Goal: Transaction & Acquisition: Purchase product/service

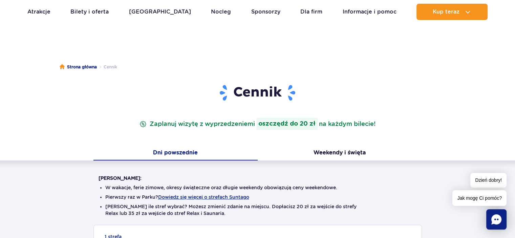
scroll to position [37, 0]
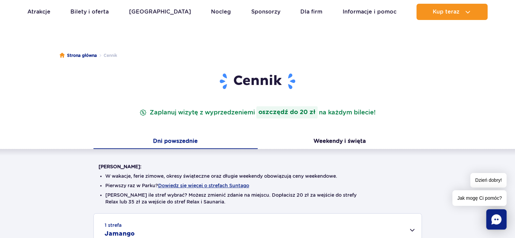
click at [172, 140] on button "Dni powszednie" at bounding box center [176, 142] width 164 height 14
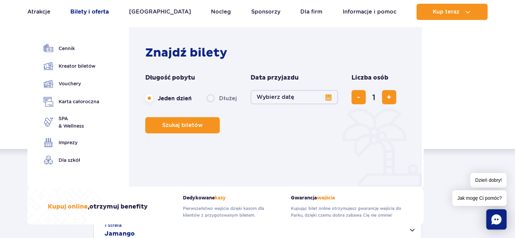
click at [85, 11] on link "Bilety i oferta" at bounding box center [89, 12] width 38 height 16
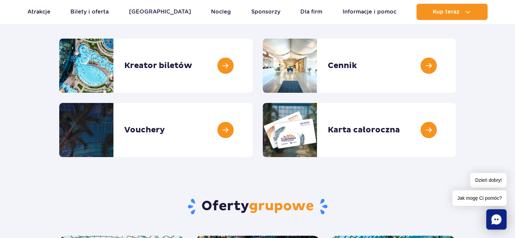
scroll to position [102, 0]
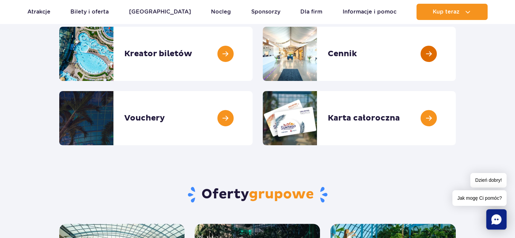
click at [456, 56] on link at bounding box center [456, 54] width 0 height 54
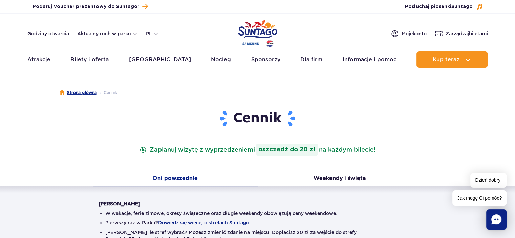
click at [81, 92] on link "Strona główna" at bounding box center [78, 92] width 37 height 7
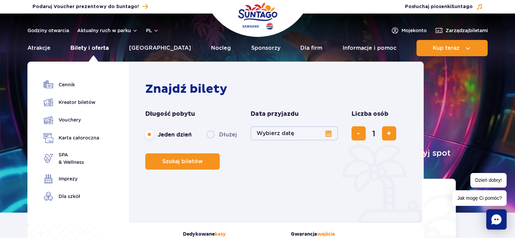
click at [89, 49] on link "Bilety i oferta" at bounding box center [89, 48] width 38 height 16
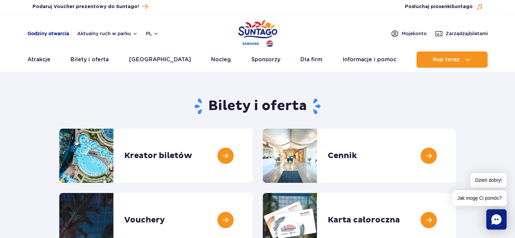
click at [50, 34] on link "Godziny otwarcia" at bounding box center [48, 33] width 42 height 7
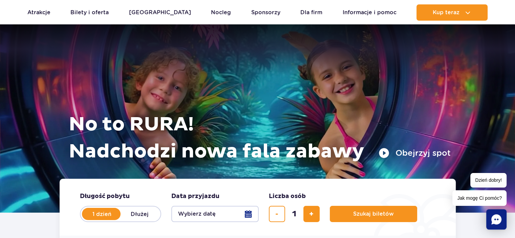
scroll to position [123, 0]
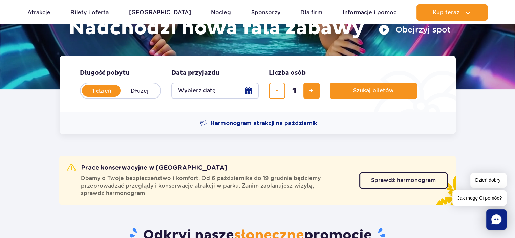
click at [249, 90] on button "Wybierz datę" at bounding box center [214, 91] width 87 height 16
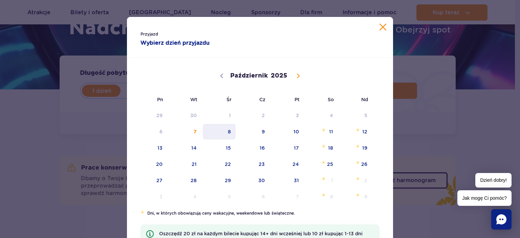
click at [230, 132] on span "8" at bounding box center [219, 132] width 34 height 16
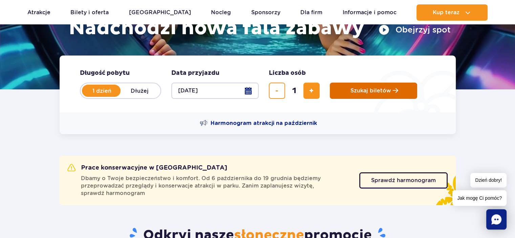
click at [356, 94] on span "Szukaj biletów" at bounding box center [371, 91] width 41 height 6
